Goal: Find specific page/section: Find specific page/section

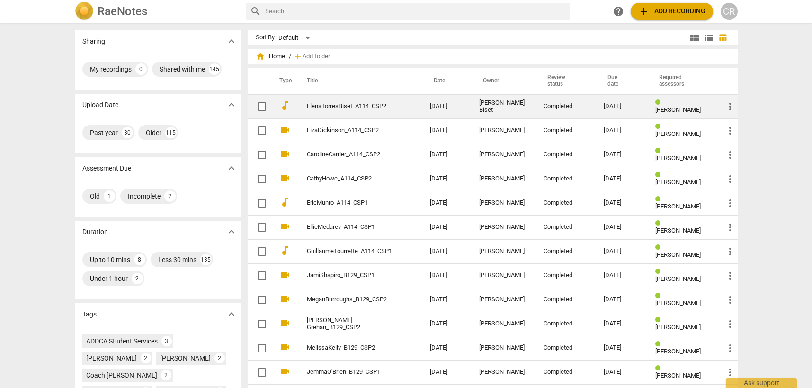
click at [358, 104] on link "ElenaTorresBiset_A114_CSP2" at bounding box center [351, 106] width 89 height 7
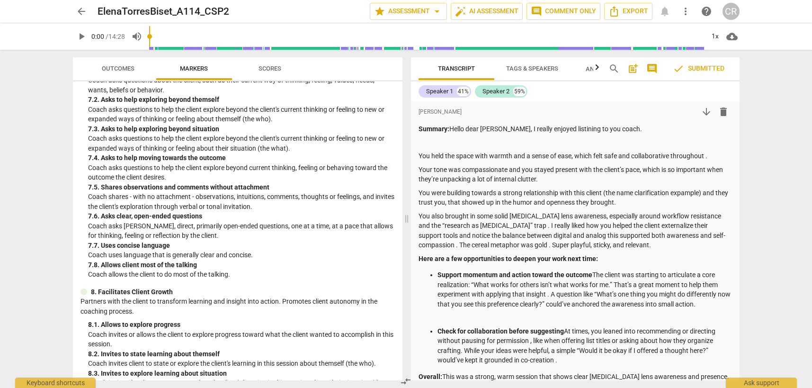
scroll to position [779, 0]
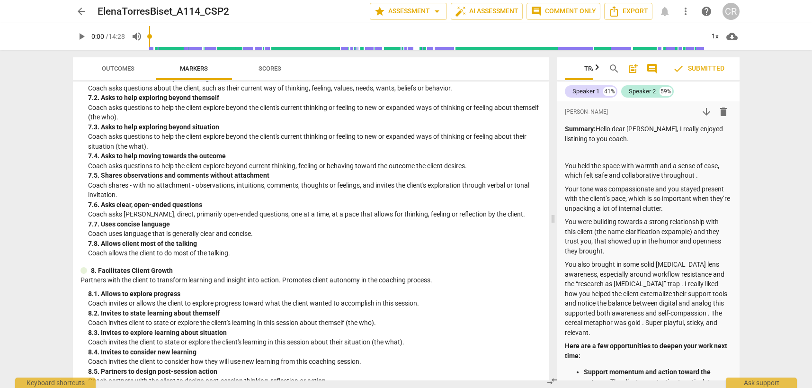
drag, startPoint x: 408, startPoint y: 218, endPoint x: 554, endPoint y: 232, distance: 146.9
click at [554, 232] on span at bounding box center [553, 219] width 6 height 338
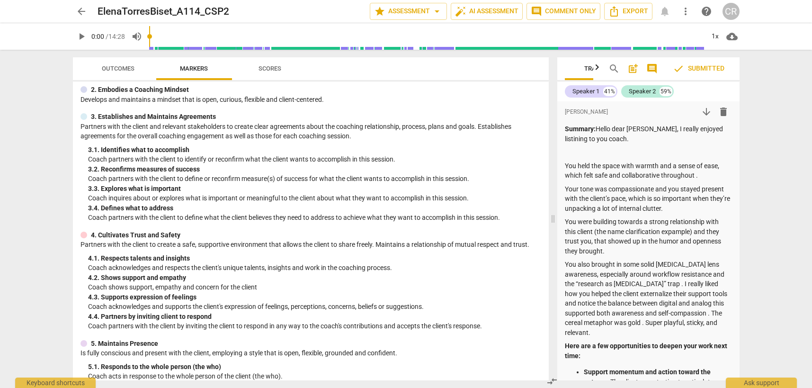
scroll to position [69, 0]
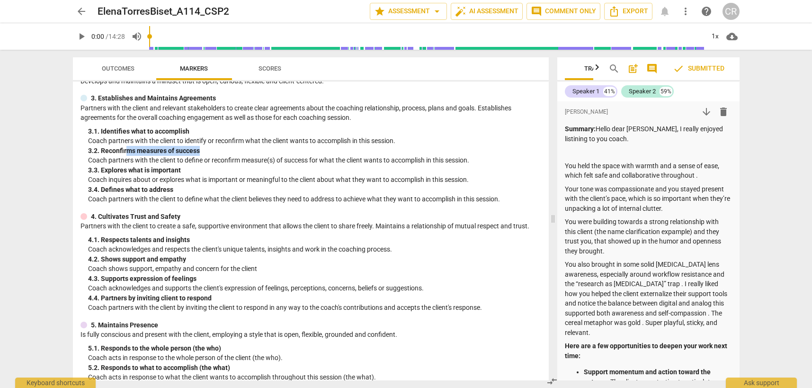
drag, startPoint x: 125, startPoint y: 152, endPoint x: 206, endPoint y: 152, distance: 80.5
click at [206, 152] on div "3. 2. Reconfirms measures of success" at bounding box center [314, 151] width 453 height 10
drag, startPoint x: 103, startPoint y: 170, endPoint x: 183, endPoint y: 174, distance: 79.6
click at [183, 174] on div "3. 3. Explores what is important" at bounding box center [314, 170] width 453 height 10
drag, startPoint x: 128, startPoint y: 192, endPoint x: 208, endPoint y: 189, distance: 80.1
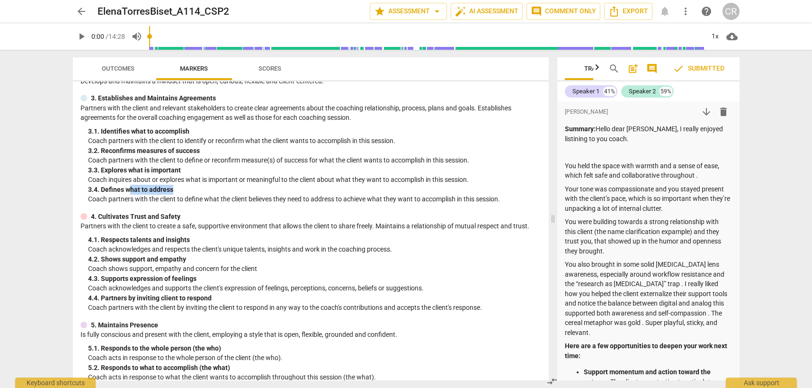
click at [208, 189] on div "3. 4. Defines what to address" at bounding box center [314, 190] width 453 height 10
drag, startPoint x: 194, startPoint y: 131, endPoint x: 112, endPoint y: 133, distance: 81.5
click at [112, 133] on div "3. 1. Identifies what to accomplish" at bounding box center [314, 131] width 453 height 10
drag, startPoint x: 216, startPoint y: 150, endPoint x: 98, endPoint y: 148, distance: 117.9
click at [98, 148] on div "3. 2. Reconfirms measures of success" at bounding box center [314, 151] width 453 height 10
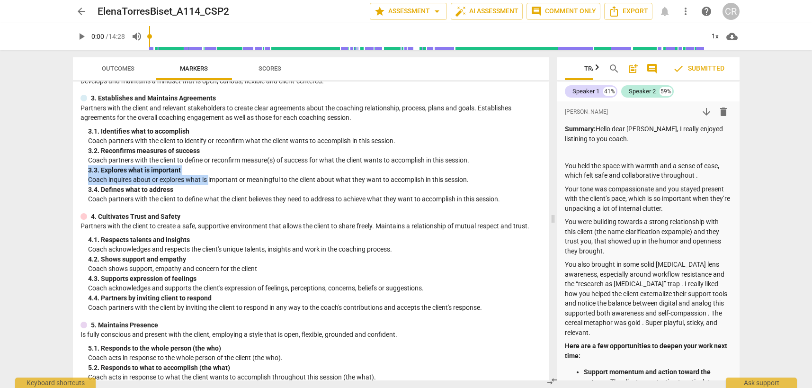
drag, startPoint x: 193, startPoint y: 173, endPoint x: 75, endPoint y: 169, distance: 118.4
click at [75, 169] on div "ADDCA Combined Markers lock 1. Demonstrates Ethical Practice Understands and co…" at bounding box center [311, 230] width 476 height 299
click at [178, 133] on div "3. 1. Identifies what to accomplish" at bounding box center [314, 131] width 453 height 10
click at [196, 159] on p "Coach partners with the client to define or reconfirm measure(s) of success for…" at bounding box center [314, 160] width 453 height 10
drag, startPoint x: 142, startPoint y: 190, endPoint x: 179, endPoint y: 193, distance: 37.5
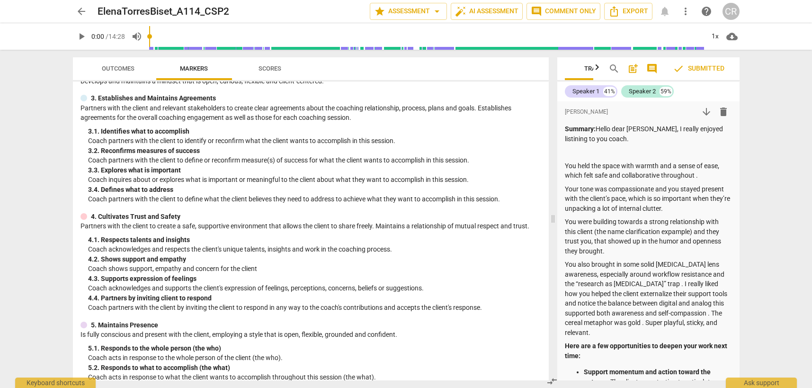
click at [184, 194] on div "3. 4. Defines what to address Coach partners with the client to define what the…" at bounding box center [314, 194] width 453 height 19
drag, startPoint x: 191, startPoint y: 174, endPoint x: 88, endPoint y: 169, distance: 102.9
click at [88, 169] on div "3. 3. Explores what is important Coach inquires about or explores what is impor…" at bounding box center [314, 174] width 453 height 19
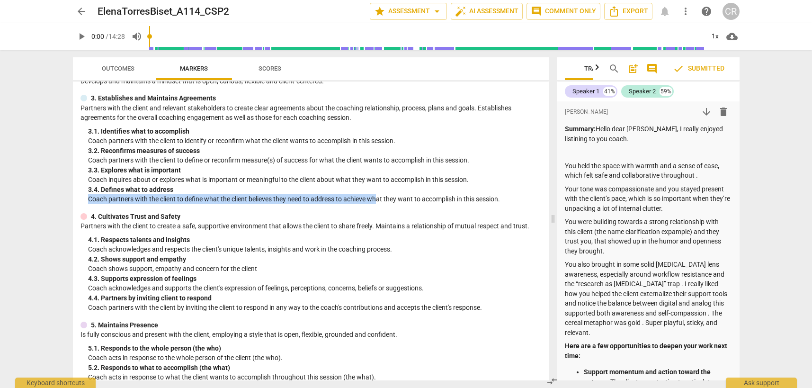
drag, startPoint x: 378, startPoint y: 198, endPoint x: 276, endPoint y: 193, distance: 102.4
click at [276, 193] on div "3. 4. Defines what to address Coach partners with the client to define what the…" at bounding box center [314, 194] width 453 height 19
